Goal: Check status

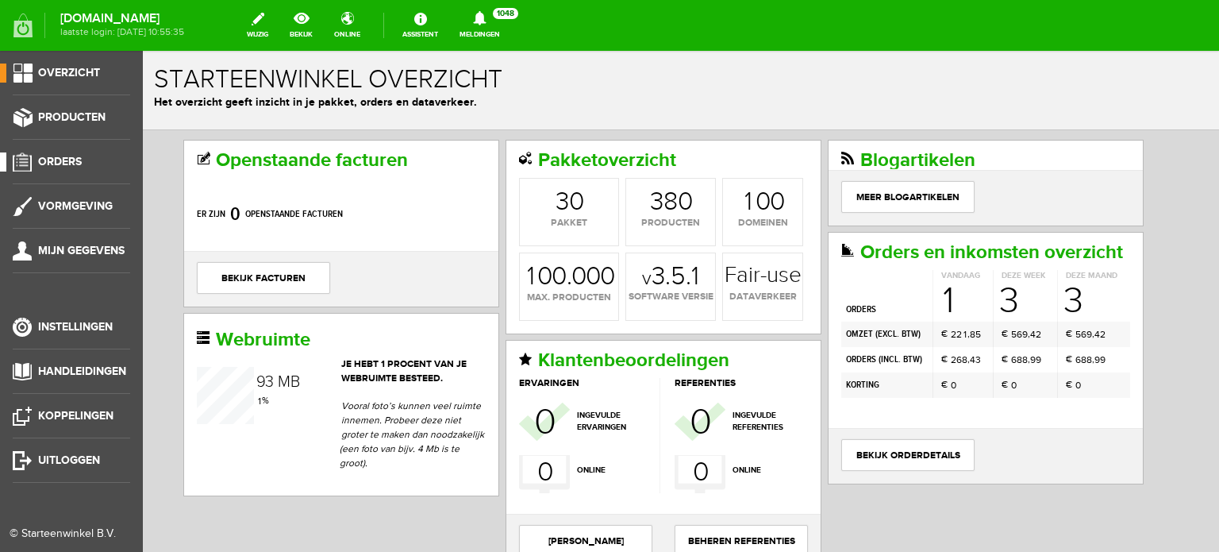
click at [71, 161] on span "Orders" at bounding box center [60, 161] width 44 height 13
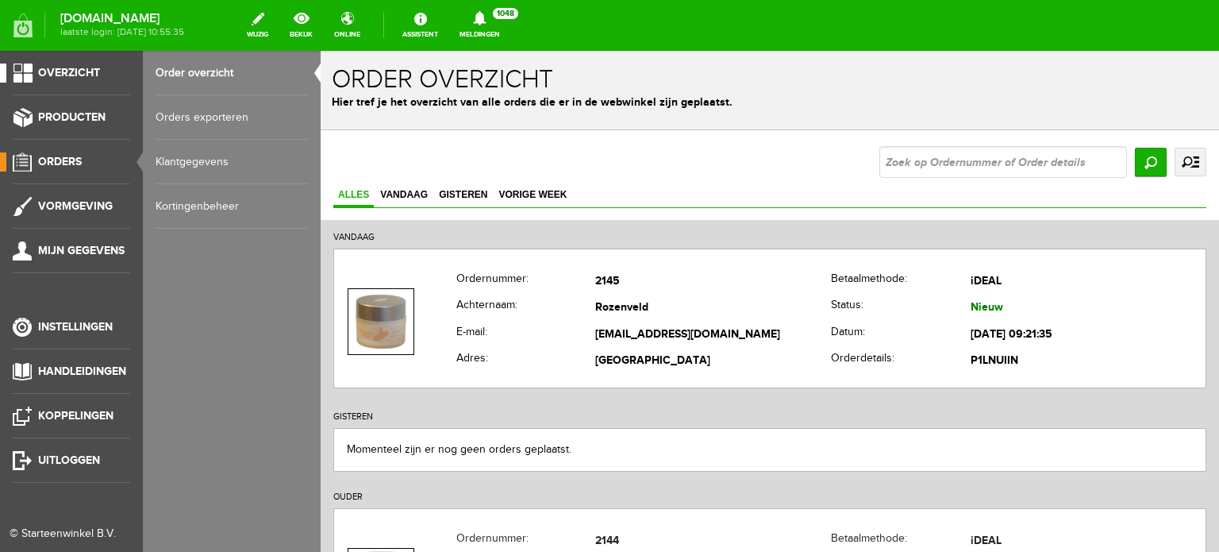
click at [82, 71] on span "Overzicht" at bounding box center [69, 72] width 62 height 13
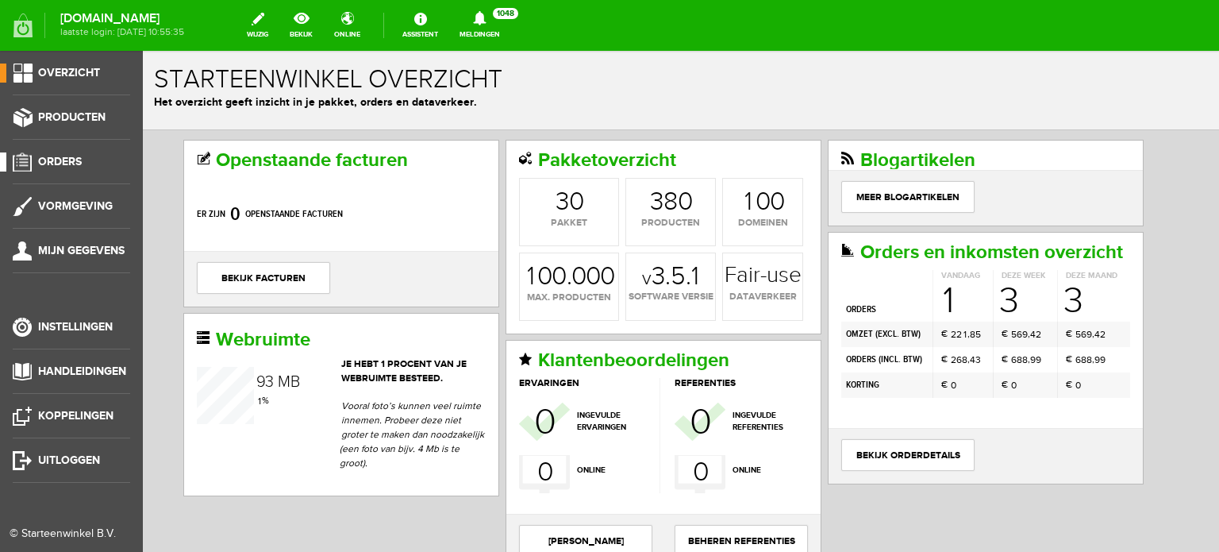
click at [70, 156] on span "Orders" at bounding box center [60, 161] width 44 height 13
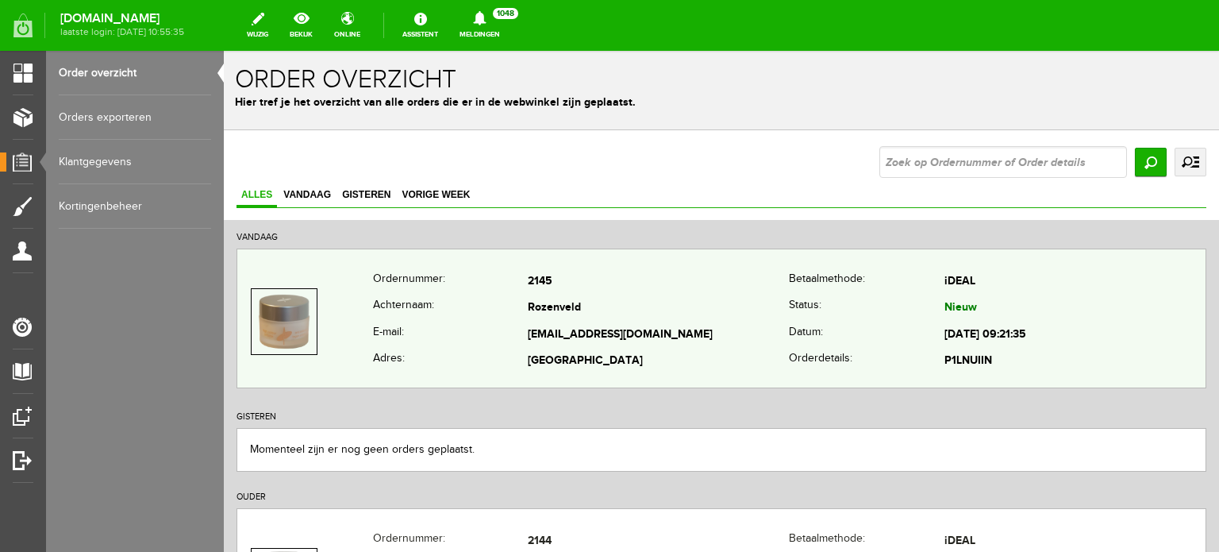
click at [540, 313] on td "Rozenveld" at bounding box center [658, 308] width 261 height 27
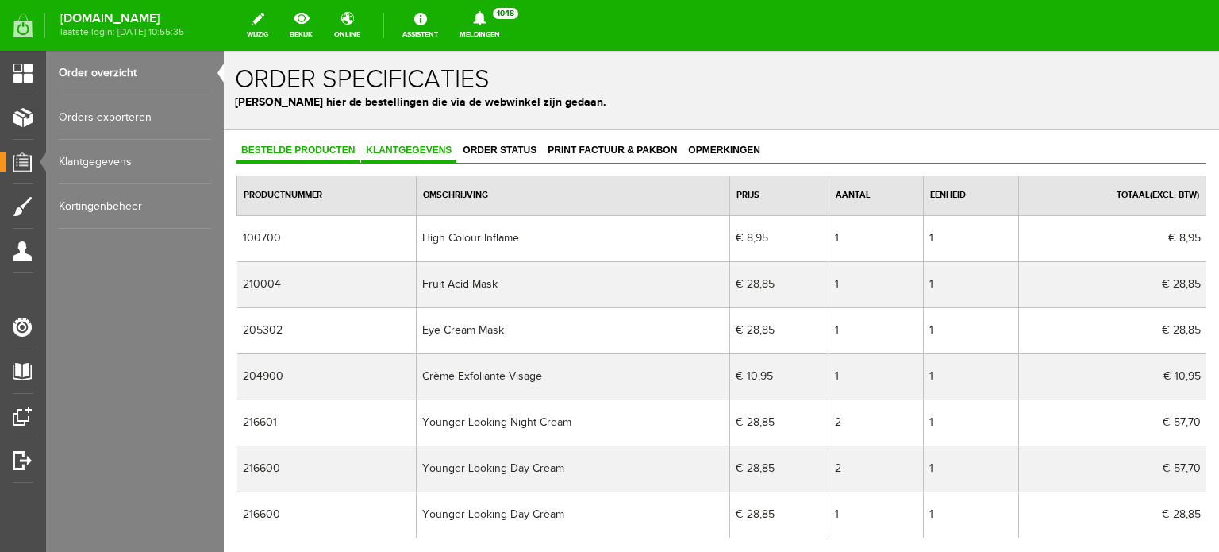
click at [410, 148] on span "Klantgegevens" at bounding box center [408, 149] width 95 height 11
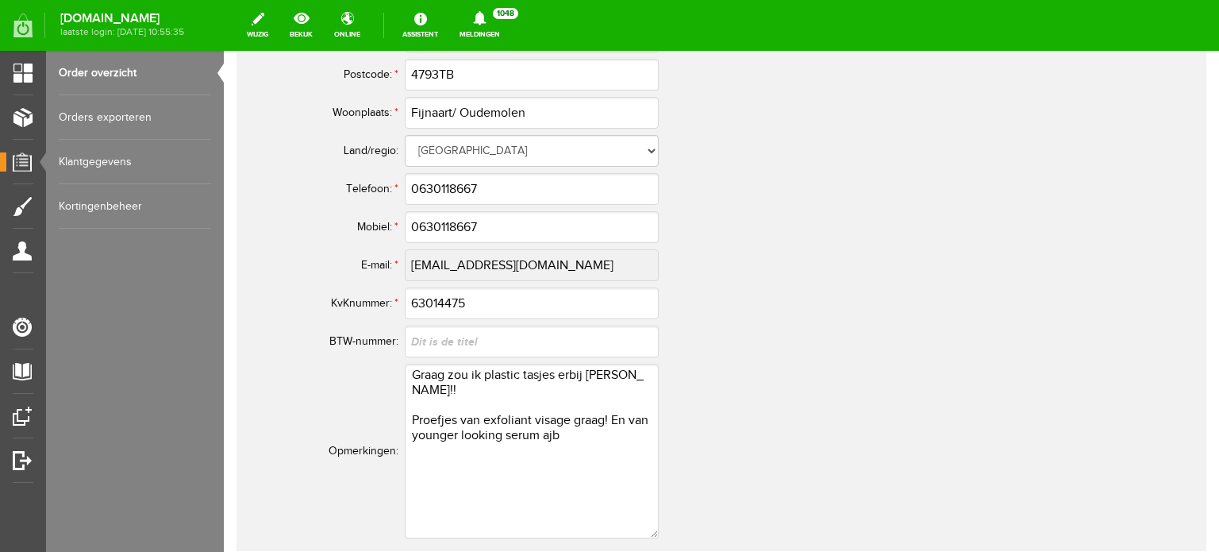
scroll to position [1016, 0]
